Goal: Information Seeking & Learning: Compare options

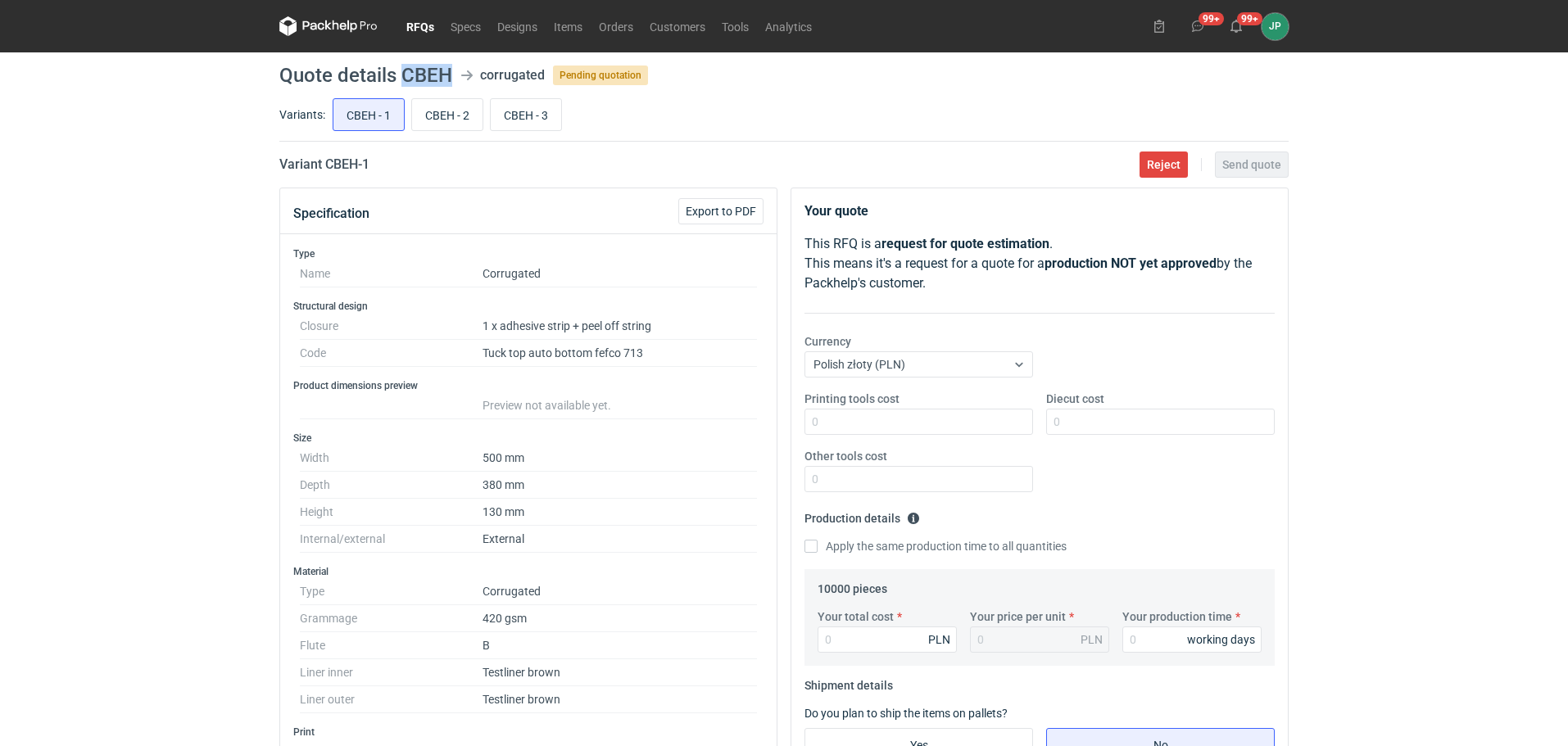
drag, startPoint x: 404, startPoint y: 76, endPoint x: 454, endPoint y: 78, distance: 50.0
click at [455, 78] on header "Quote details CBEH corrugated Pending quotation" at bounding box center [784, 75] width 1010 height 19
copy h1 "CBEH"
click at [31, 206] on div "RFQs Specs Designs Items Orders Customers Tools Analytics 99+ 99+ JP [PERSON_NA…" at bounding box center [784, 373] width 1568 height 746
drag, startPoint x: 413, startPoint y: 68, endPoint x: 450, endPoint y: 70, distance: 37.1
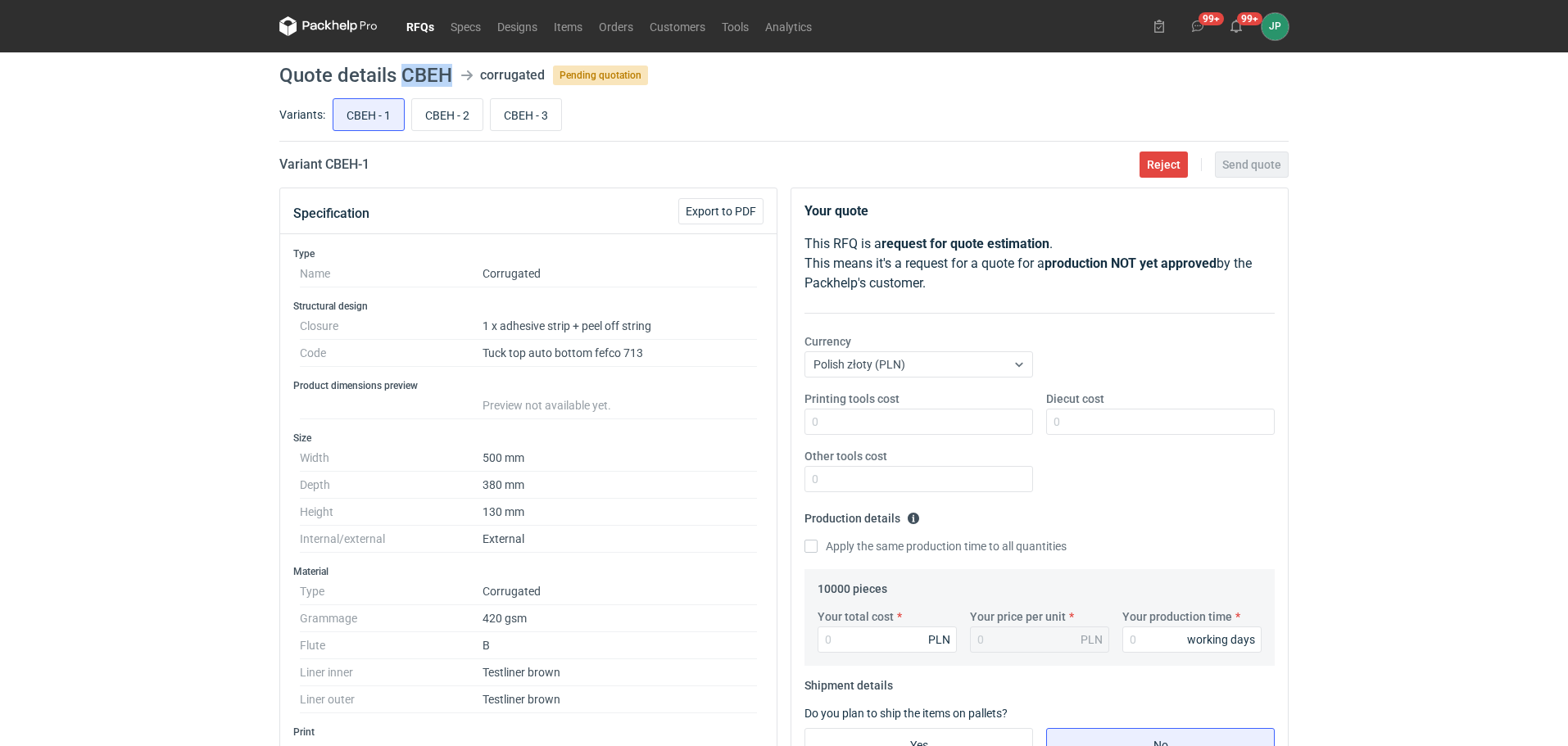
click at [450, 70] on h1 "Quote details CBEH" at bounding box center [366, 75] width 173 height 19
copy h1 "CBEH"
click at [88, 350] on div "RFQs Specs Designs Items Orders Customers Tools Analytics 99+ 99+ JP [PERSON_NA…" at bounding box center [784, 373] width 1568 height 746
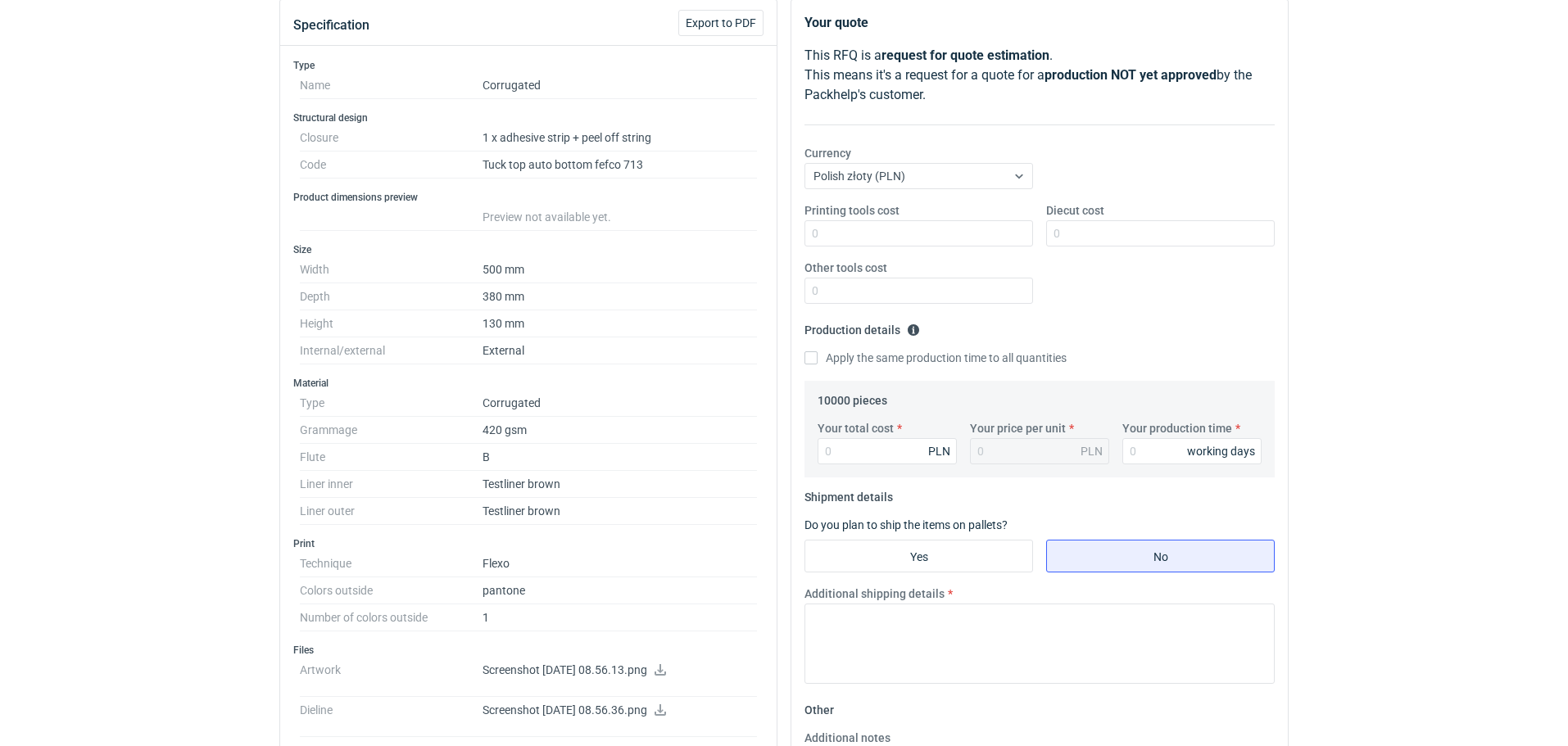
scroll to position [260, 0]
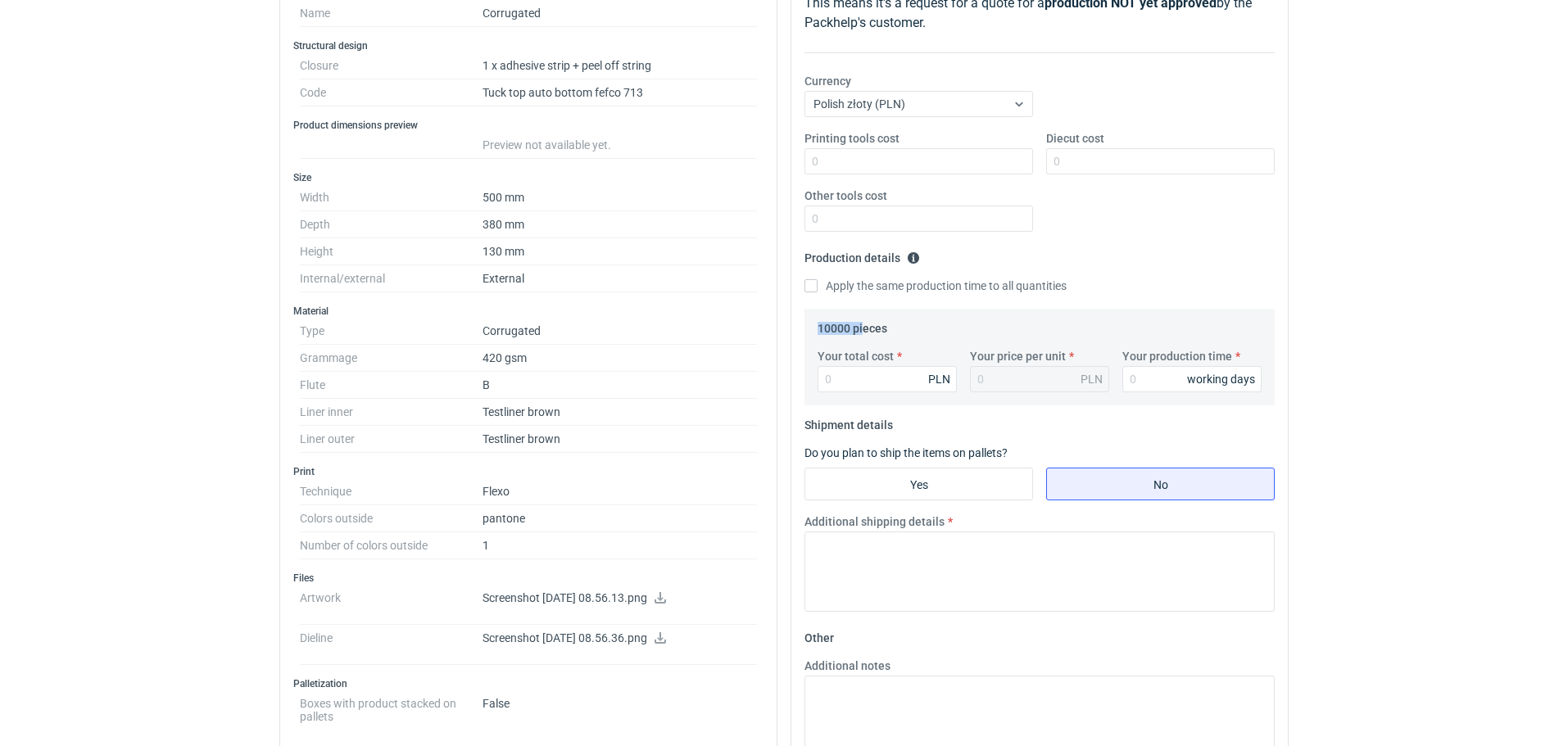
drag, startPoint x: 818, startPoint y: 328, endPoint x: 865, endPoint y: 326, distance: 47.0
click at [865, 326] on legend "10000 pieces" at bounding box center [852, 325] width 70 height 19
click at [1435, 377] on div "RFQs Specs Designs Items Orders Customers Tools Analytics 99+ 99+ JP [PERSON_NA…" at bounding box center [784, 112] width 1568 height 746
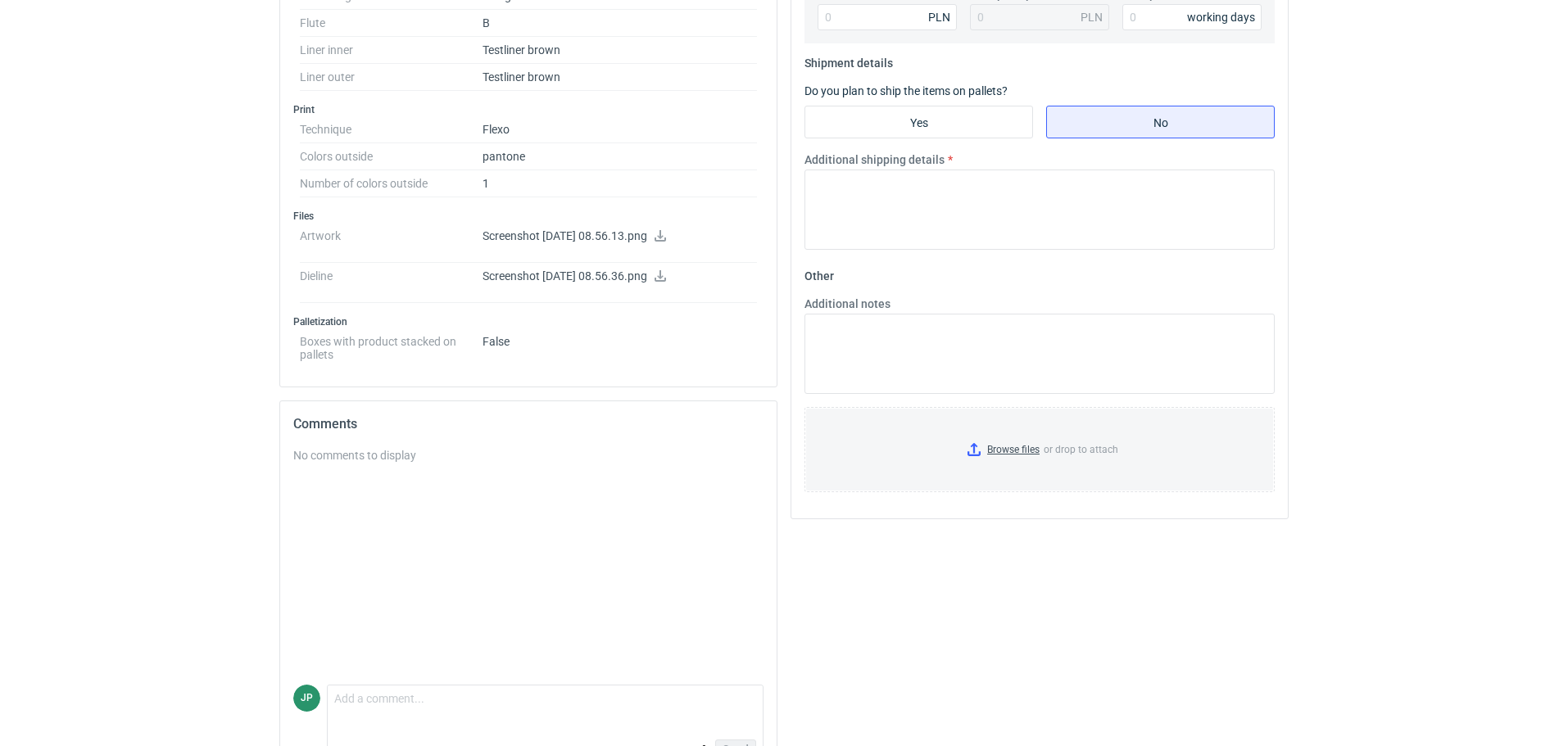
scroll to position [670, 0]
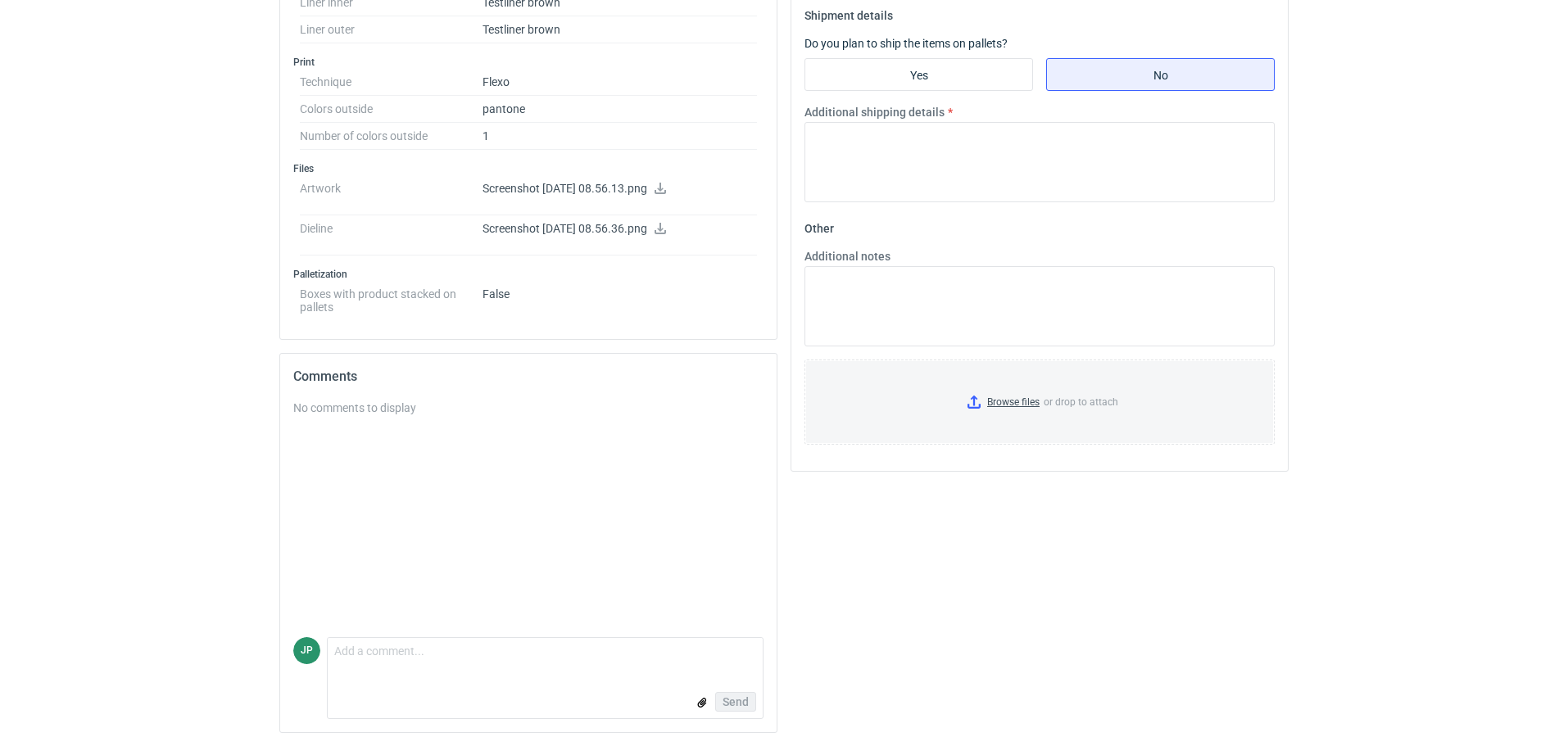
click at [667, 187] on icon at bounding box center [661, 189] width 13 height 12
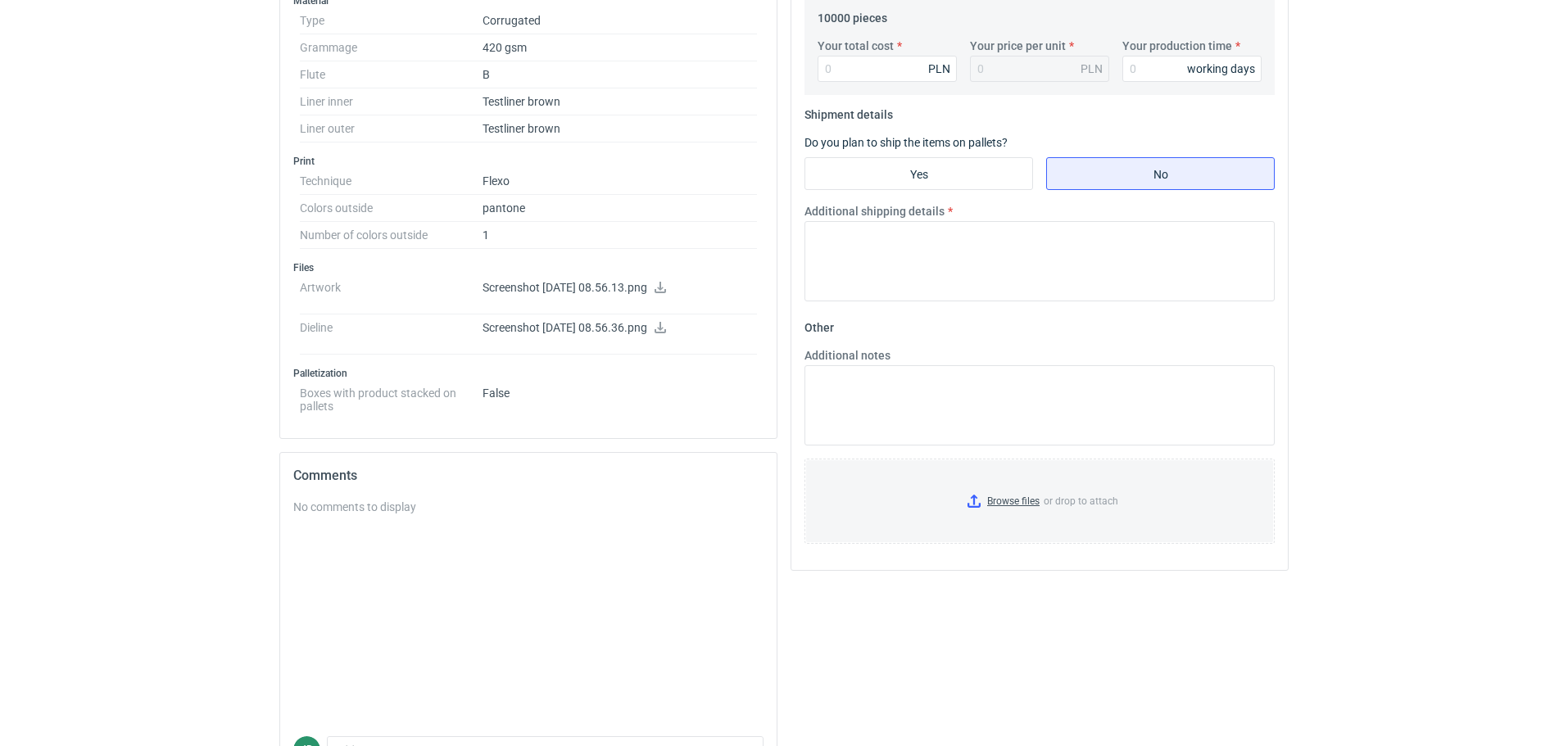
scroll to position [588, 0]
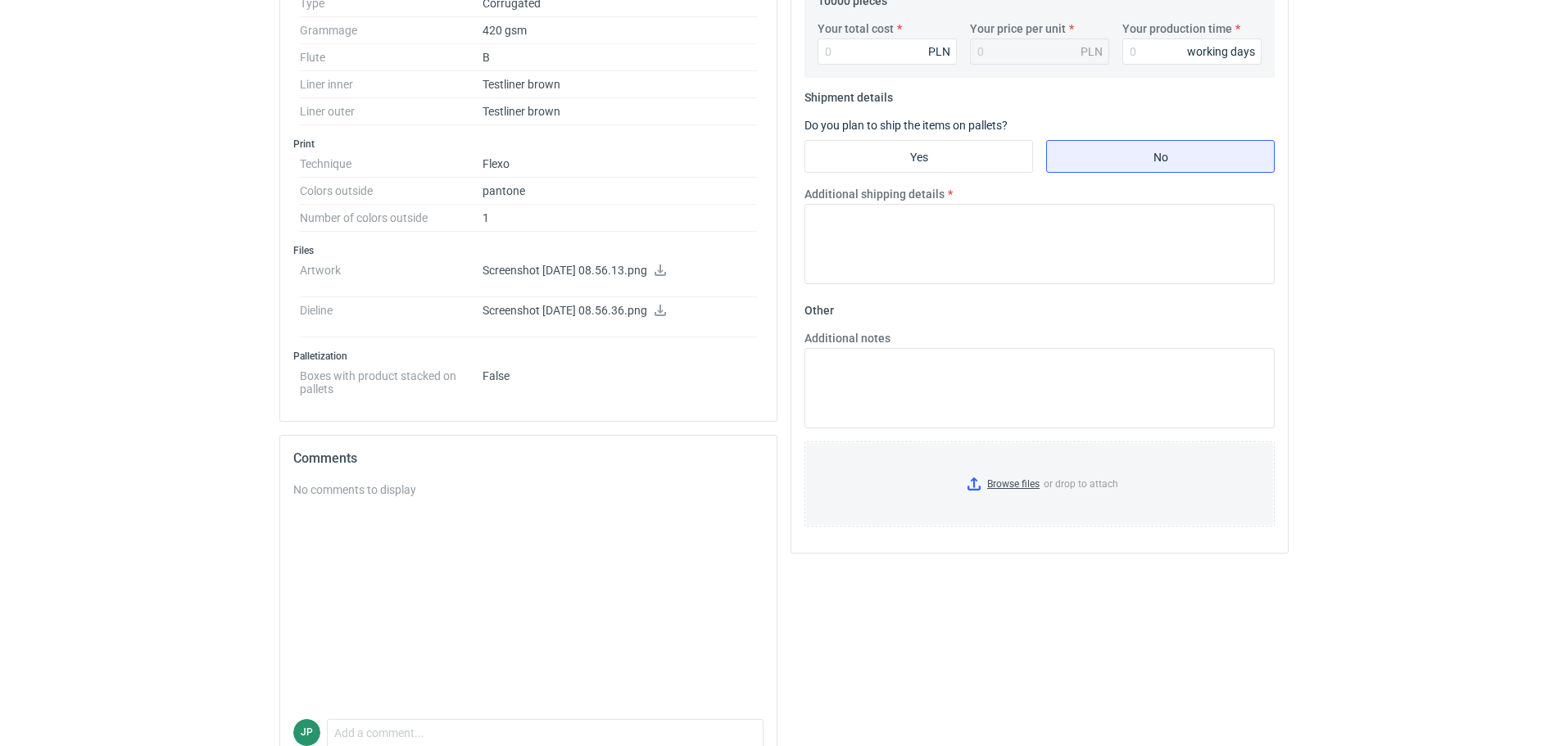
click at [667, 308] on icon at bounding box center [661, 310] width 13 height 12
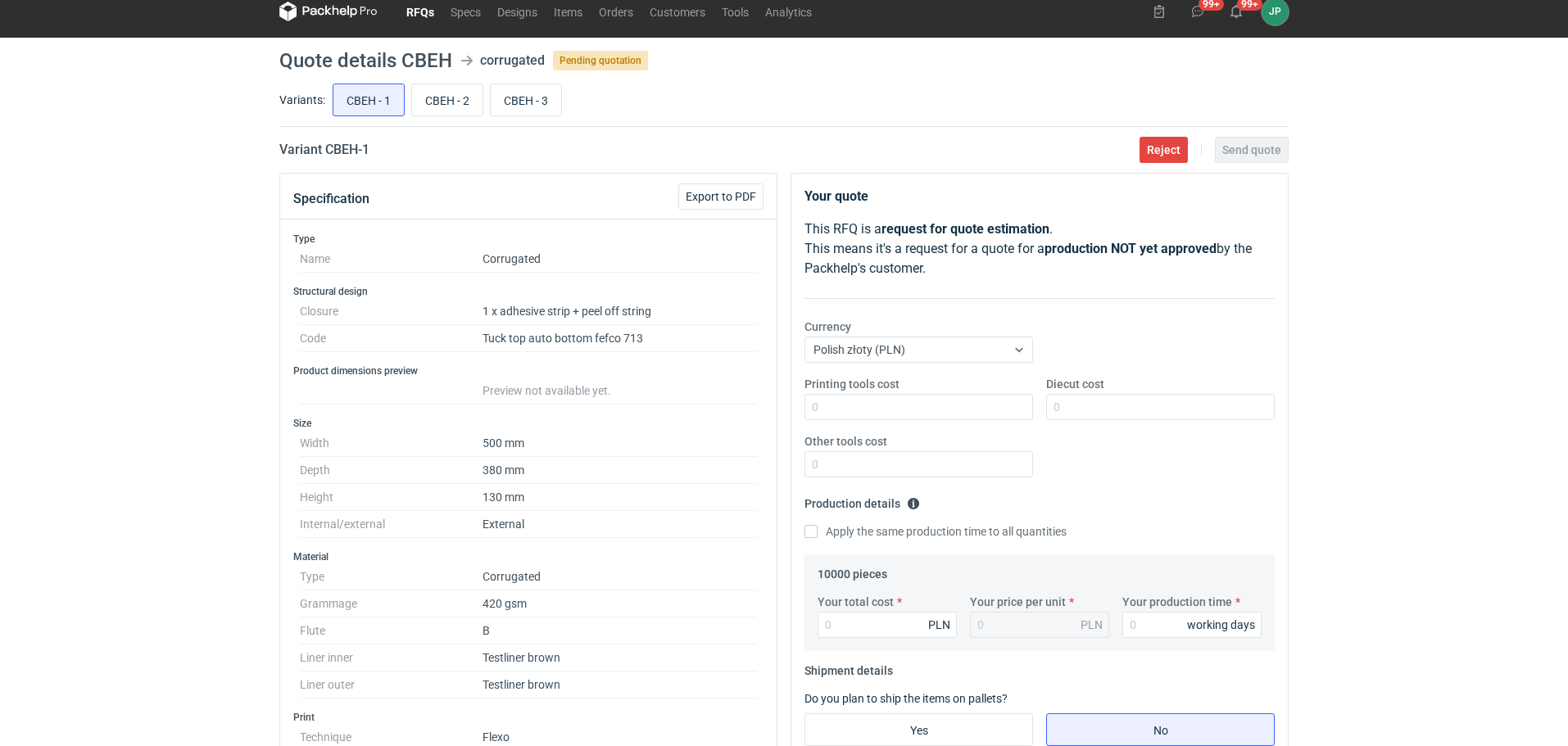
scroll to position [506, 0]
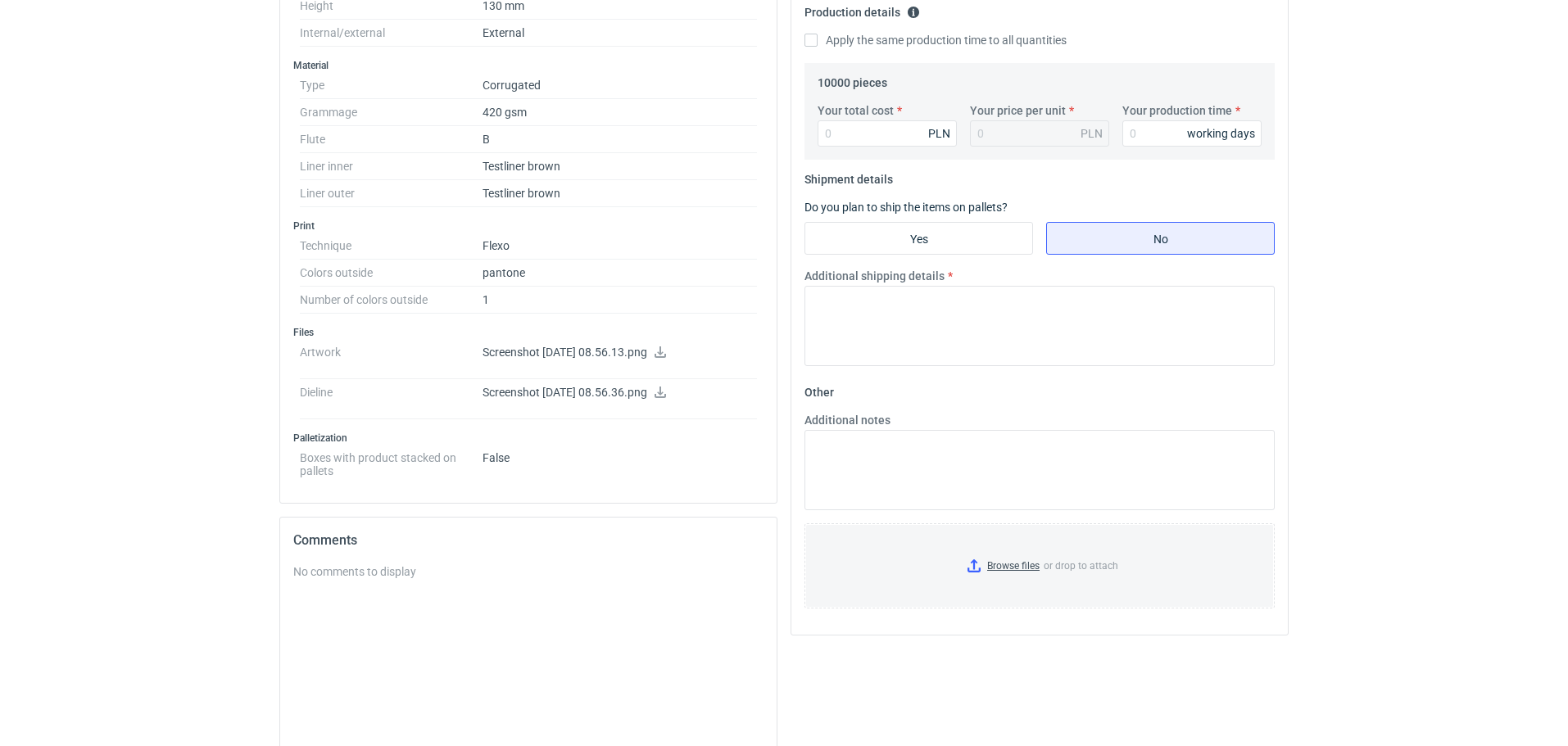
click at [666, 353] on icon at bounding box center [661, 352] width 12 height 12
click at [689, 351] on p "Screenshot [DATE] 08.56.13.png" at bounding box center [619, 353] width 274 height 15
click at [667, 351] on icon at bounding box center [661, 352] width 13 height 12
click at [667, 391] on icon at bounding box center [661, 393] width 13 height 12
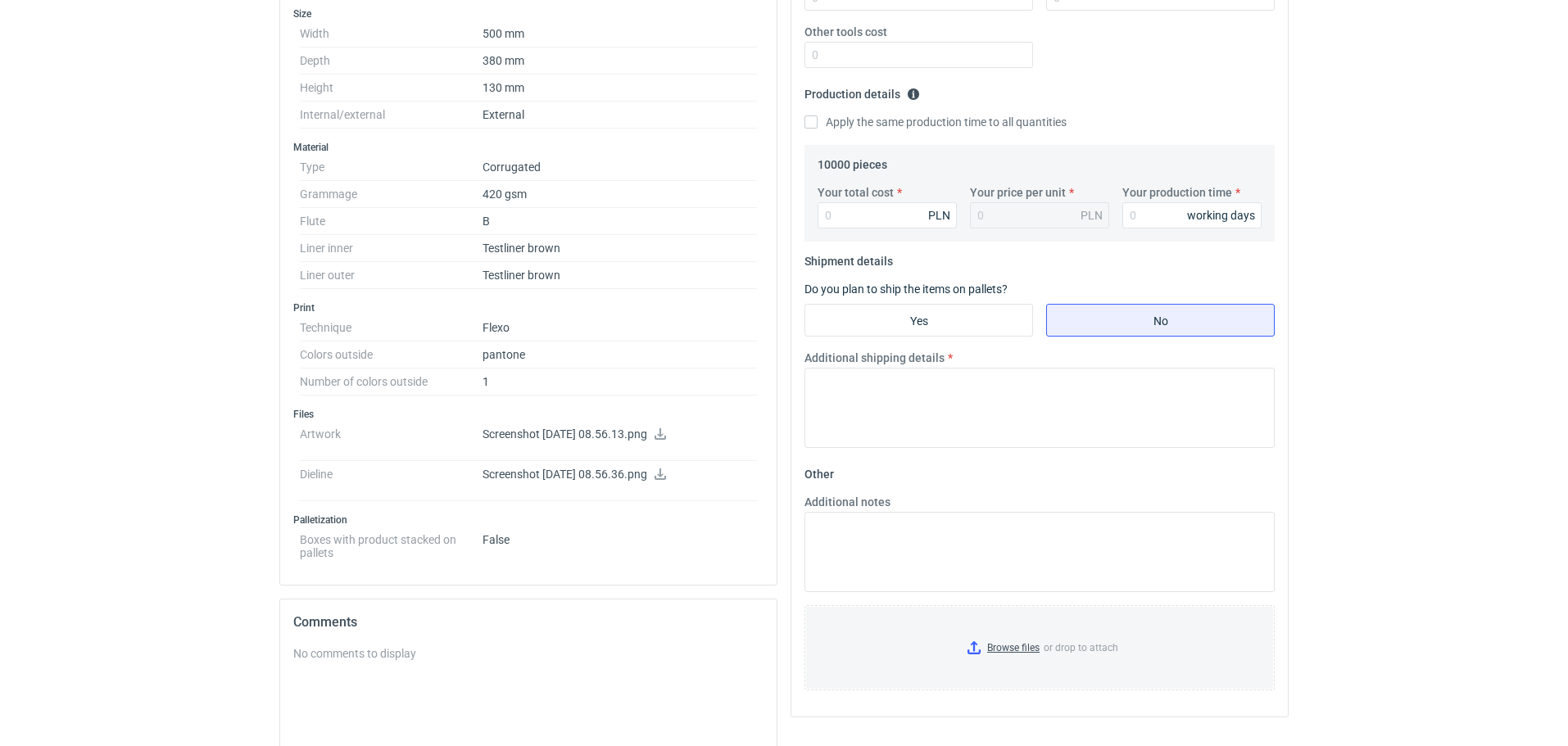
scroll to position [179, 0]
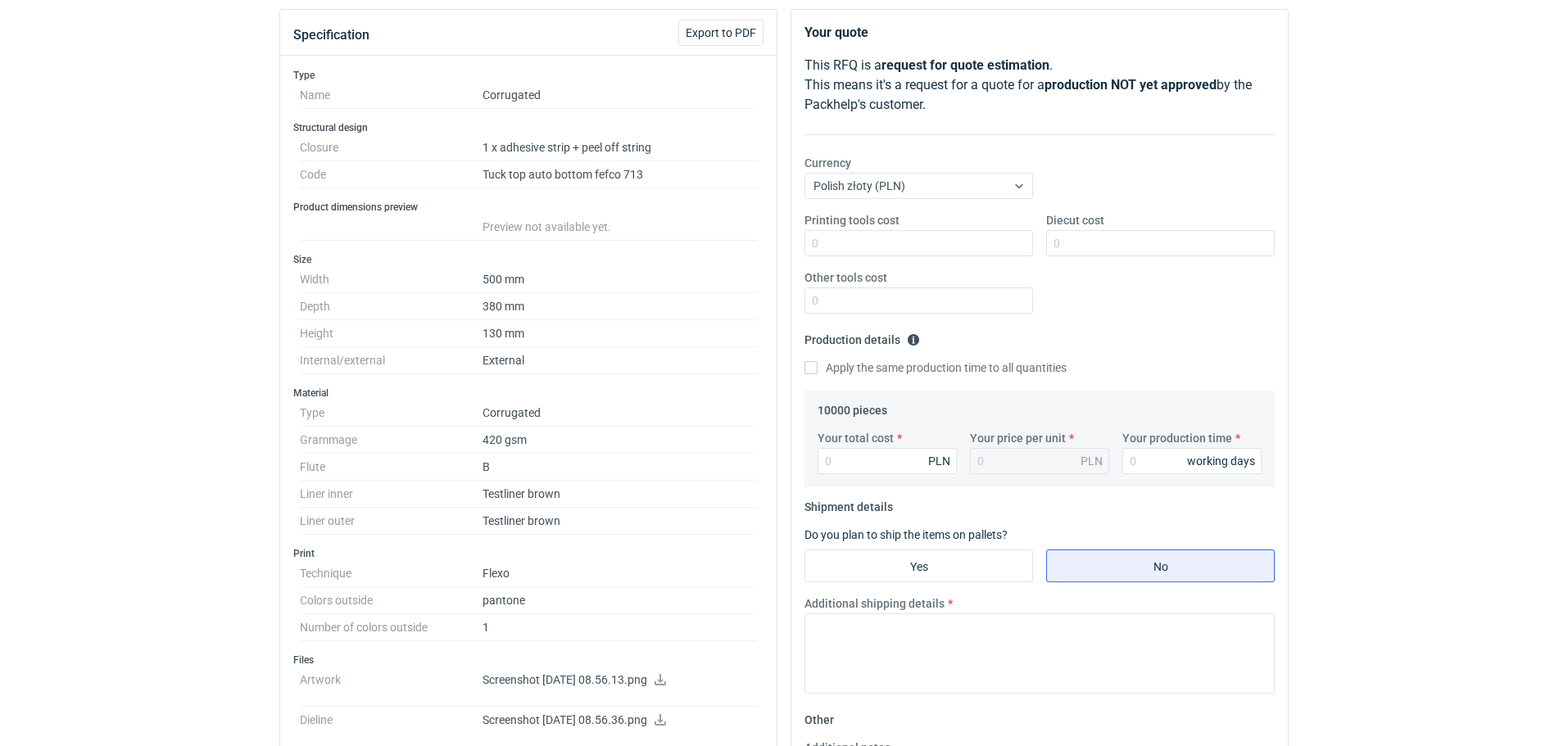
click at [109, 443] on div "RFQs Specs Designs Items Orders Customers Tools Analytics 99+ 99+ JP [PERSON_NA…" at bounding box center [784, 194] width 1568 height 746
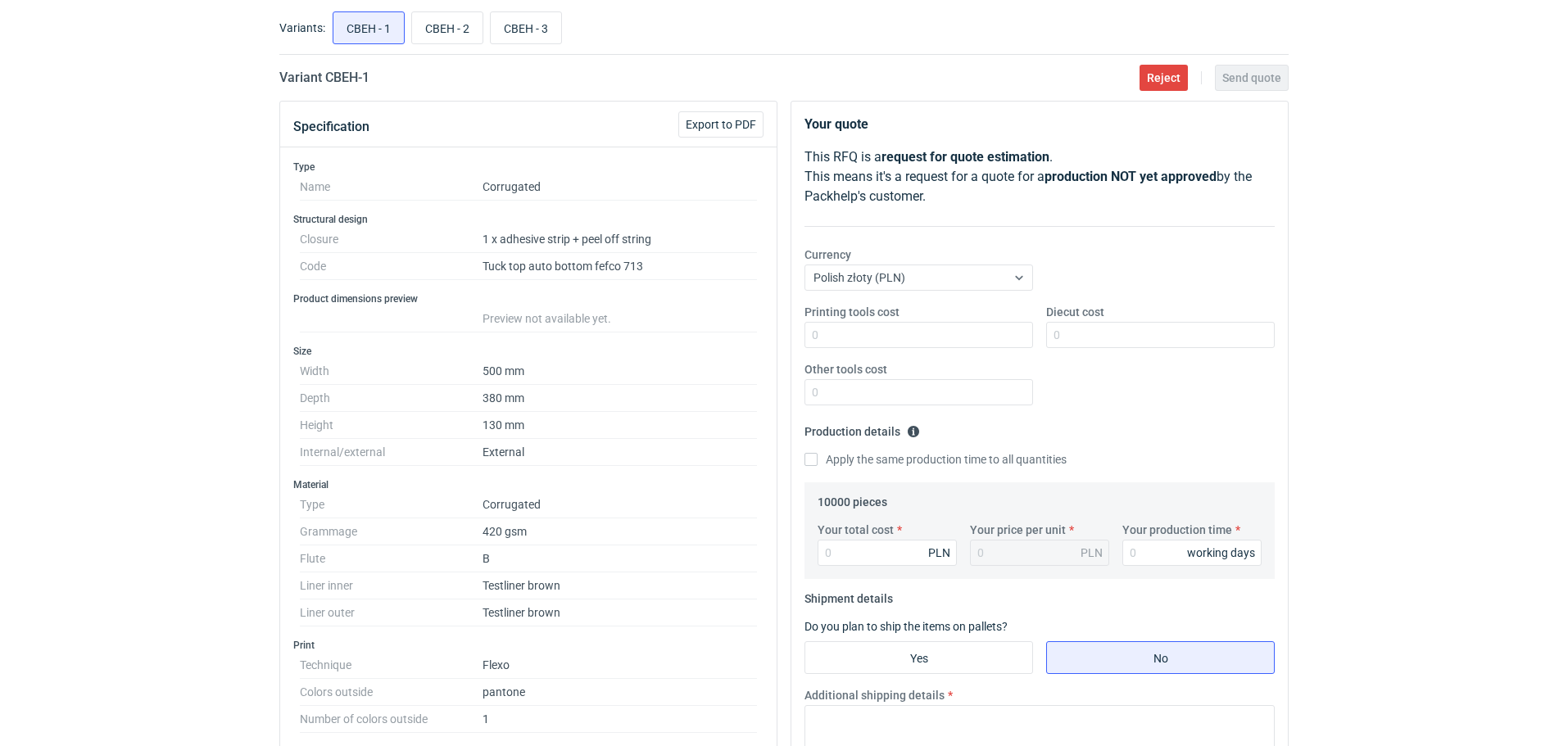
scroll to position [0, 0]
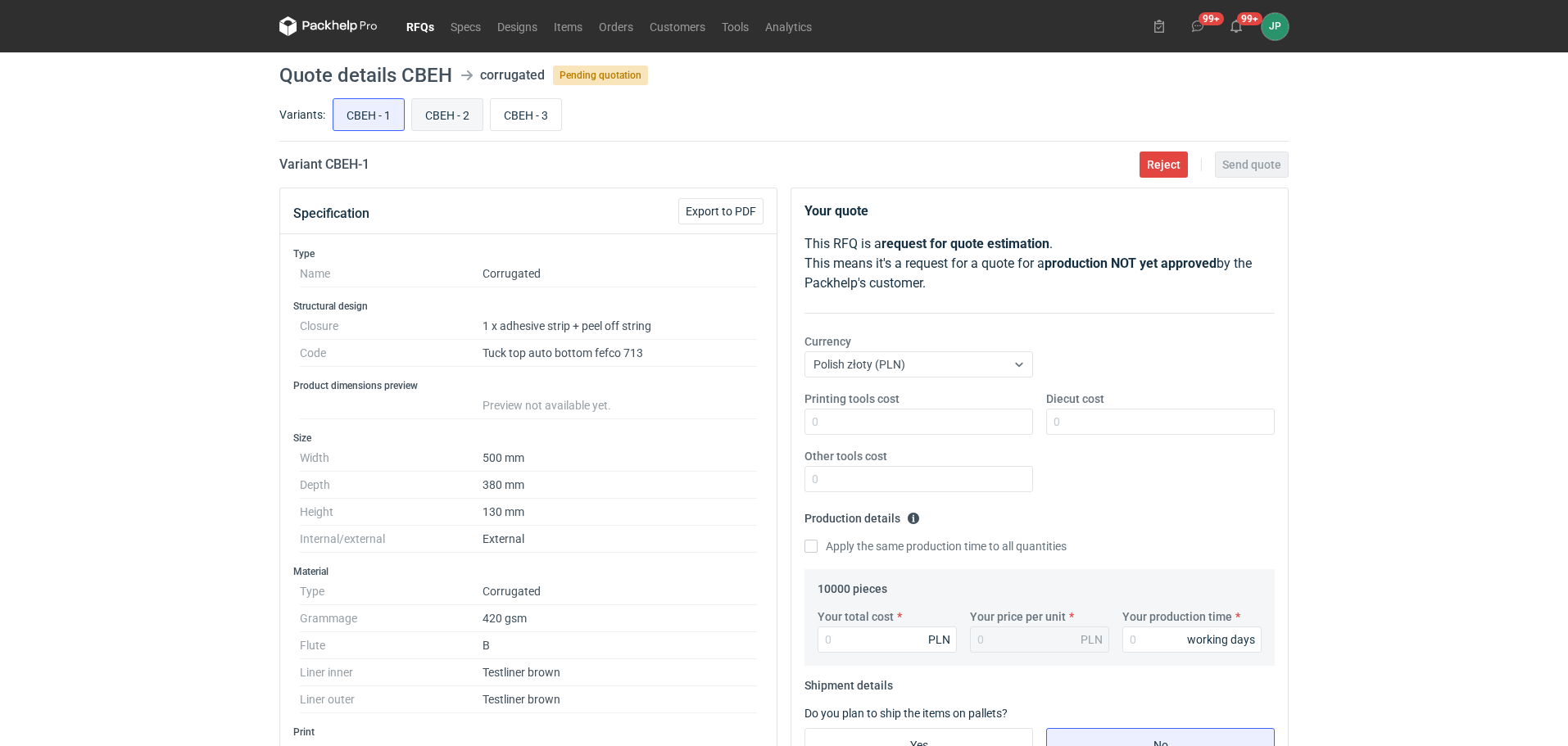
click at [454, 108] on input "CBEH - 2" at bounding box center [447, 114] width 71 height 31
radio input "true"
click at [371, 115] on input "CBEH - 1" at bounding box center [368, 114] width 71 height 31
radio input "true"
click at [432, 111] on input "CBEH - 2" at bounding box center [447, 114] width 71 height 31
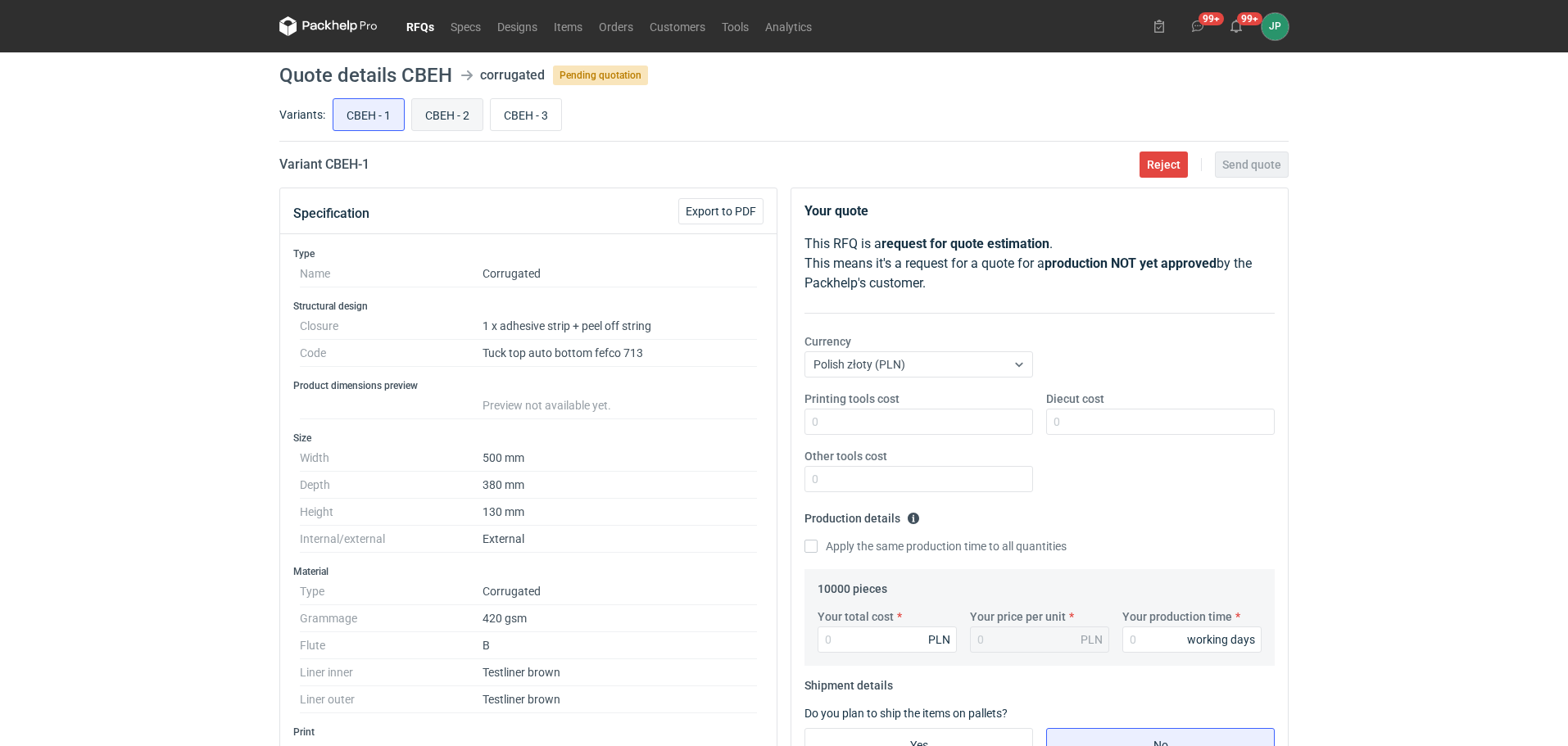
radio input "true"
click at [347, 107] on input "CBEH - 1" at bounding box center [368, 114] width 71 height 31
radio input "true"
click at [447, 106] on input "CBEH - 2" at bounding box center [447, 114] width 71 height 31
radio input "true"
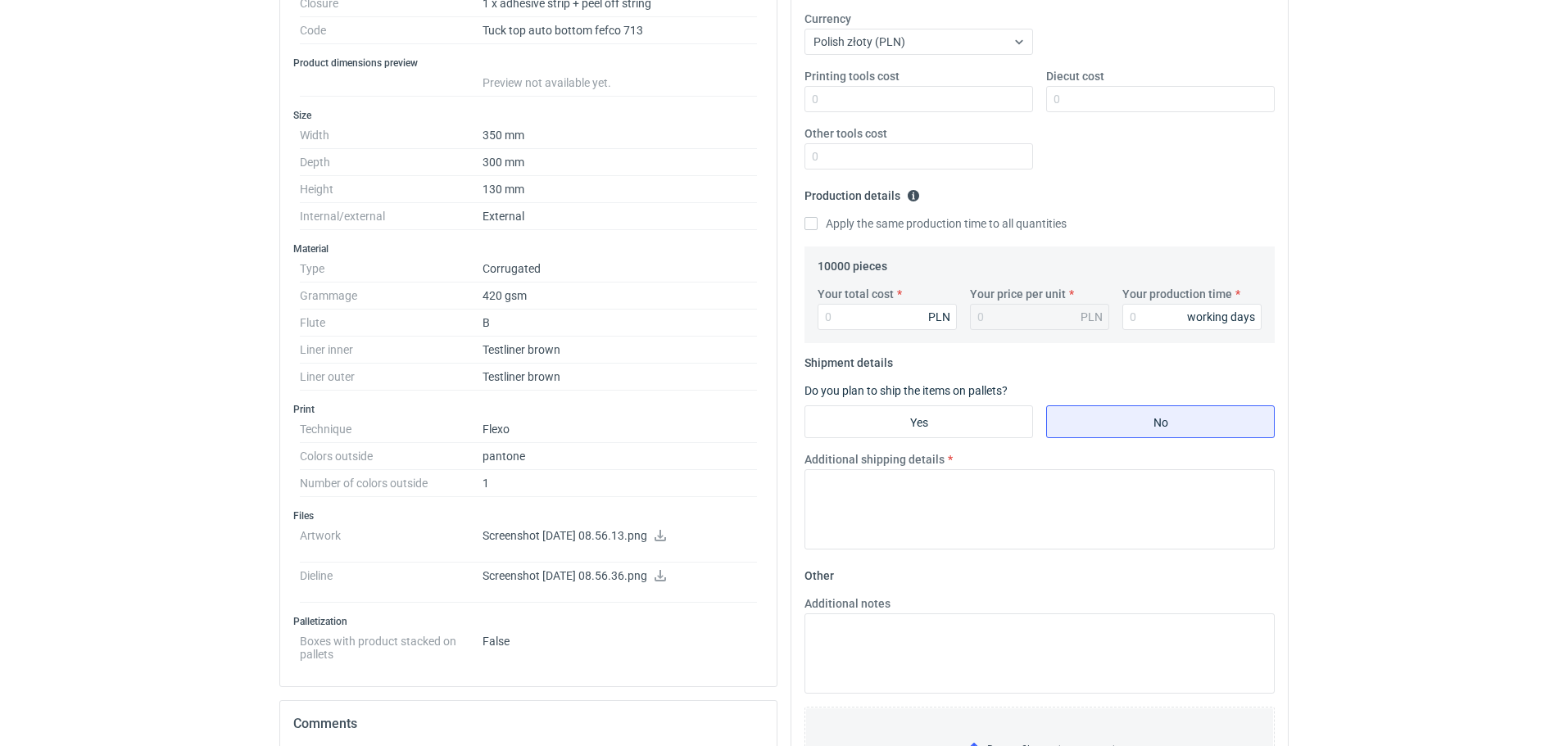
scroll to position [82, 0]
